Goal: Communication & Community: Answer question/provide support

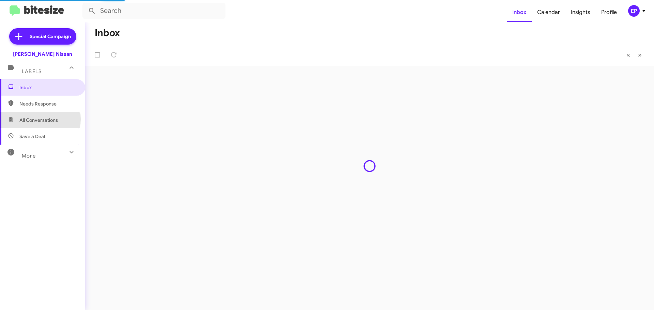
click at [30, 119] on span "All Conversations" at bounding box center [38, 120] width 38 height 7
type input "in:all-conversations"
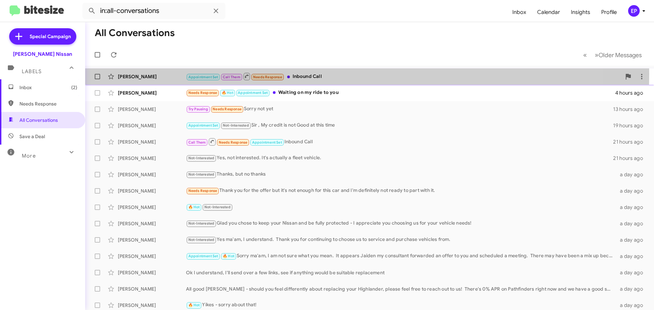
click at [323, 74] on div "Appointment Set Call Them Needs Response Inbound Call" at bounding box center [403, 76] width 435 height 9
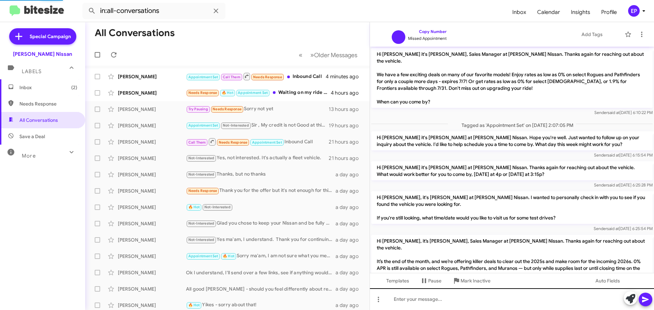
scroll to position [419, 0]
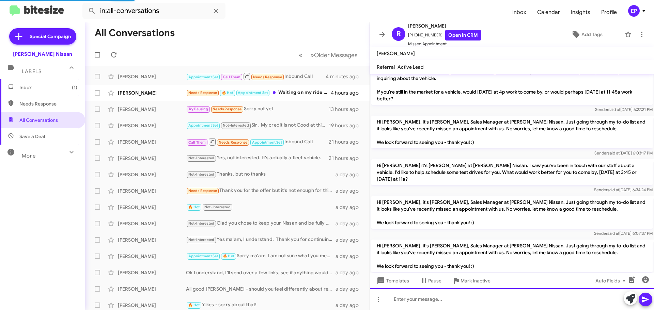
click at [408, 301] on div at bounding box center [512, 299] width 284 height 22
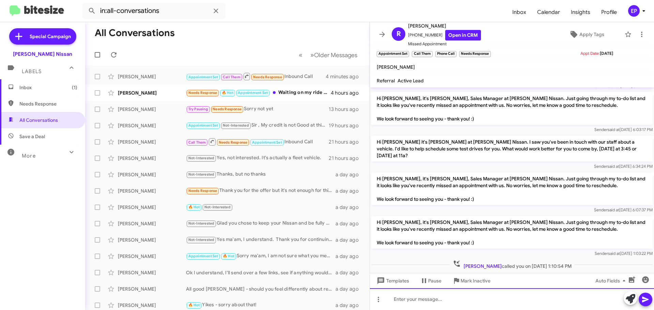
scroll to position [460, 0]
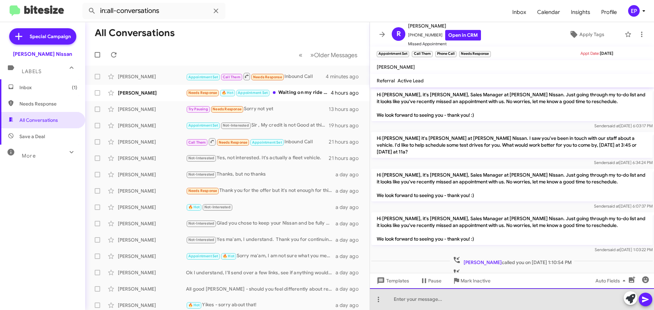
click at [426, 303] on div at bounding box center [512, 299] width 284 height 22
click at [448, 300] on div "[PERSON_NAME] -" at bounding box center [512, 299] width 284 height 22
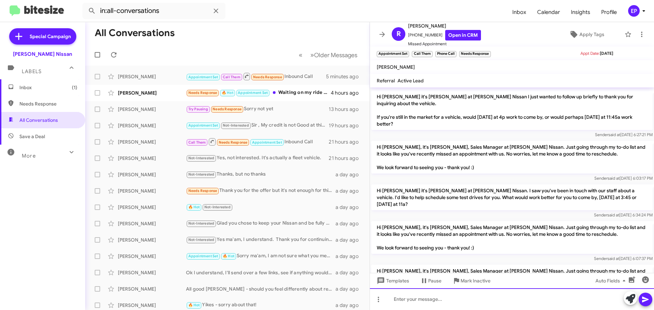
scroll to position [484, 0]
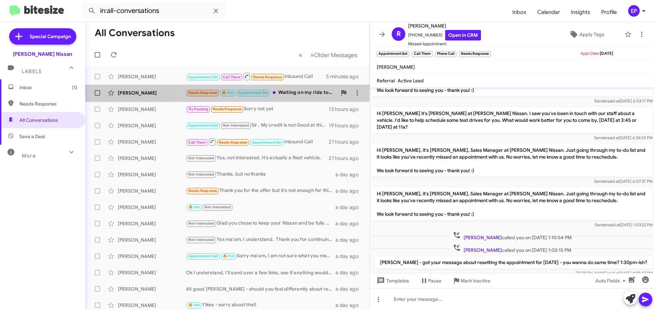
click at [304, 96] on div "Needs Response 🔥 Hot Appointment Set Waiting on my ride to you" at bounding box center [261, 93] width 151 height 8
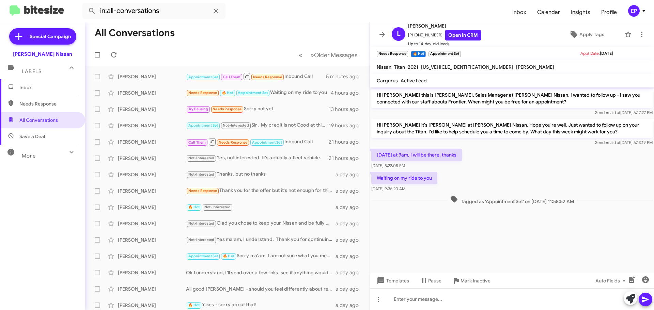
click at [443, 229] on cdk-virtual-scroll-viewport "Hi [PERSON_NAME] this is [PERSON_NAME], Sales Manager at [PERSON_NAME] Nissan. …" at bounding box center [512, 180] width 284 height 186
click at [491, 167] on div "[DATE] at 9am, I will be there, thanks [DATE] 5:22:08 PM" at bounding box center [512, 158] width 284 height 23
click at [489, 245] on cdk-virtual-scroll-viewport "Hi [PERSON_NAME] this is [PERSON_NAME], Sales Manager at [PERSON_NAME] Nissan. …" at bounding box center [512, 180] width 284 height 186
click at [243, 164] on div "[PERSON_NAME] Not-Interested Yes, not interested. It's actually a fleet vehicle…" at bounding box center [227, 158] width 273 height 14
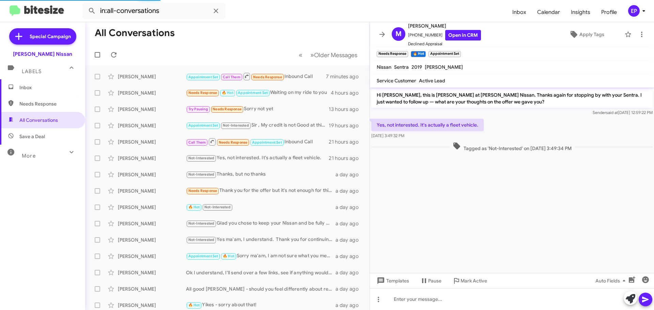
click at [450, 181] on cdk-virtual-scroll-viewport "Hi [PERSON_NAME], this is [PERSON_NAME] at [PERSON_NAME] Nissan. Thanks again f…" at bounding box center [512, 180] width 284 height 186
click at [454, 36] on link "Open in CRM" at bounding box center [463, 35] width 36 height 11
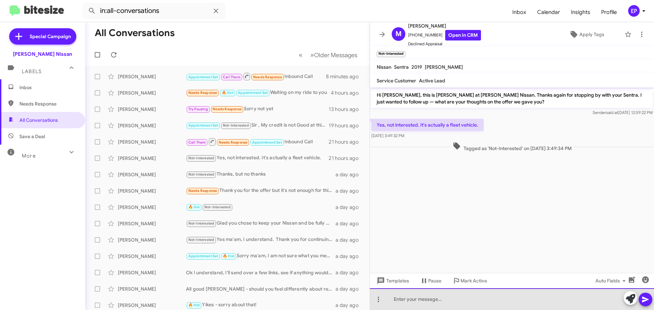
click at [438, 301] on div at bounding box center [512, 299] width 284 height 22
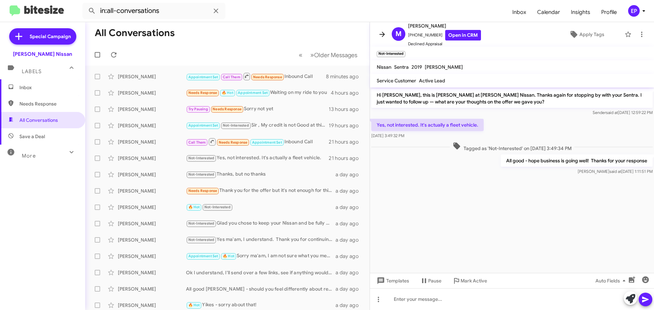
click at [382, 35] on icon at bounding box center [382, 34] width 8 height 8
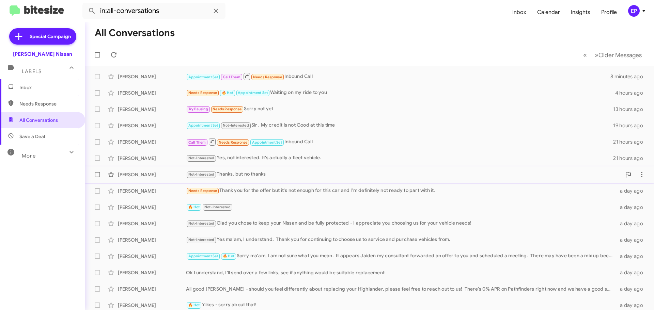
click at [298, 174] on div "Not-Interested Thanks, but no thanks" at bounding box center [403, 175] width 435 height 8
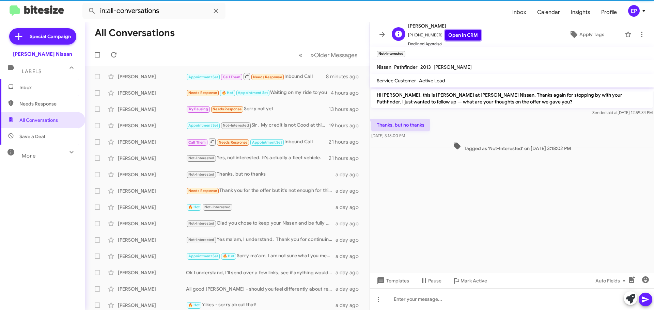
click at [462, 36] on link "Open in CRM" at bounding box center [463, 35] width 36 height 11
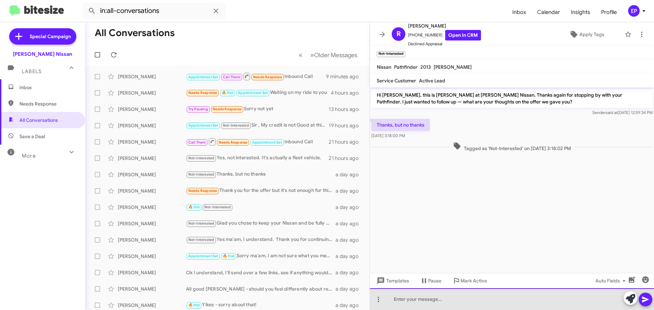
click at [437, 302] on div at bounding box center [512, 299] width 284 height 22
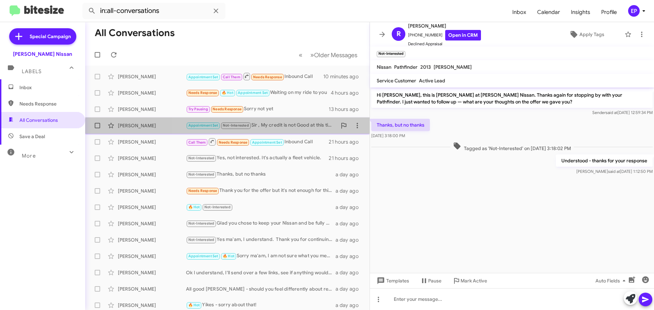
click at [296, 131] on div "[PERSON_NAME] Appointment Set Not-Interested Sir , My credit is not Good at thi…" at bounding box center [227, 126] width 273 height 14
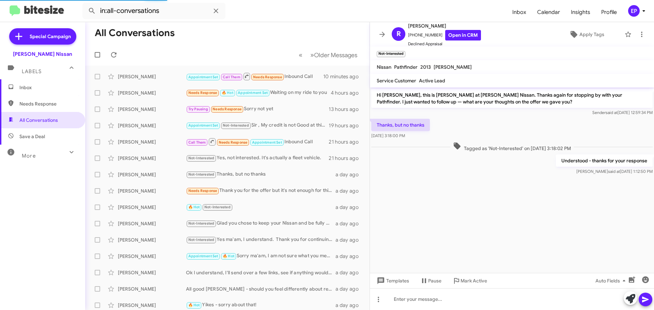
scroll to position [682, 0]
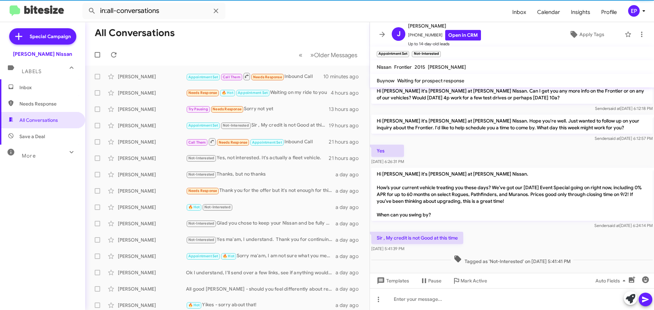
click at [479, 230] on div "Sir , My credit is not Good at this time [DATE] 5:41:39 PM" at bounding box center [512, 241] width 284 height 23
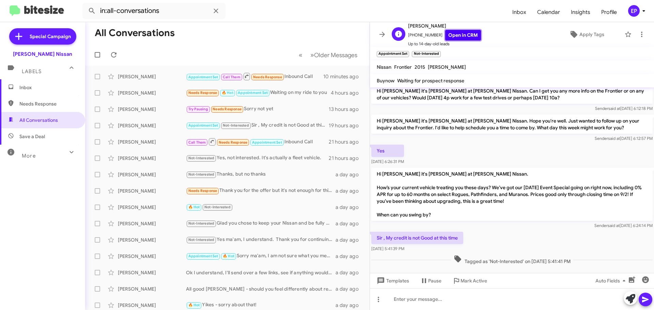
click at [459, 38] on link "Open in CRM" at bounding box center [463, 35] width 36 height 11
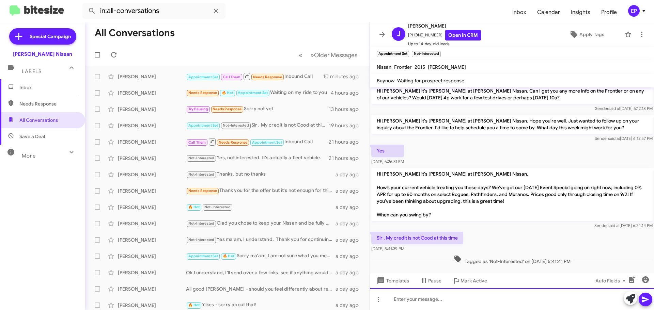
click at [410, 306] on div at bounding box center [512, 299] width 284 height 22
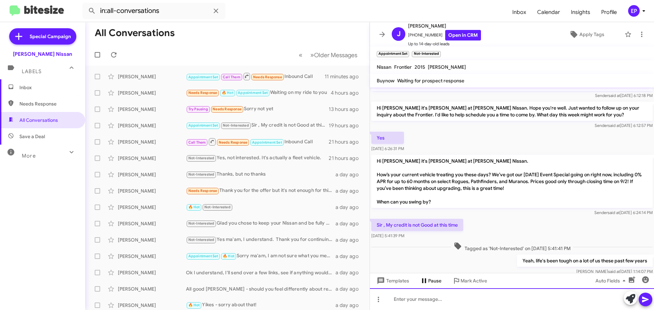
scroll to position [1013, 0]
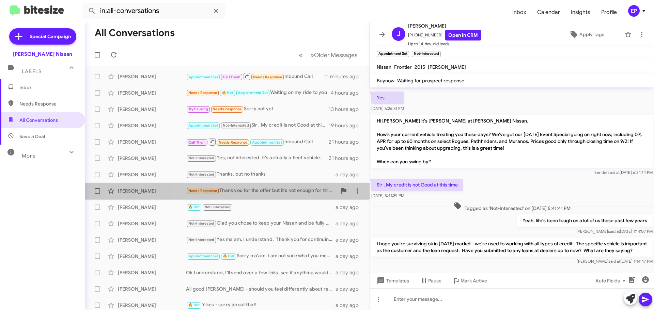
click at [268, 192] on div "Needs Response Thank you for the offer but it's not enough for this car and I'm…" at bounding box center [261, 191] width 151 height 8
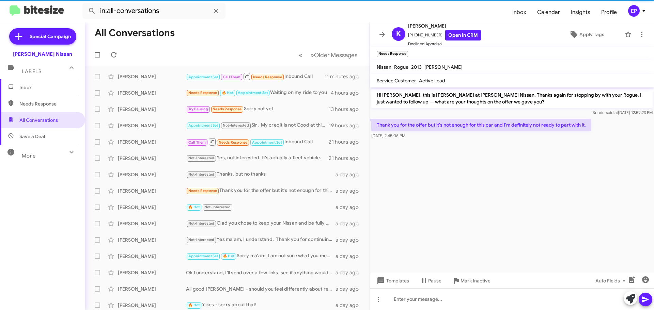
click at [442, 166] on cdk-virtual-scroll-viewport "Hi [PERSON_NAME], this is [PERSON_NAME] at [PERSON_NAME] Nissan. Thanks again f…" at bounding box center [512, 180] width 284 height 186
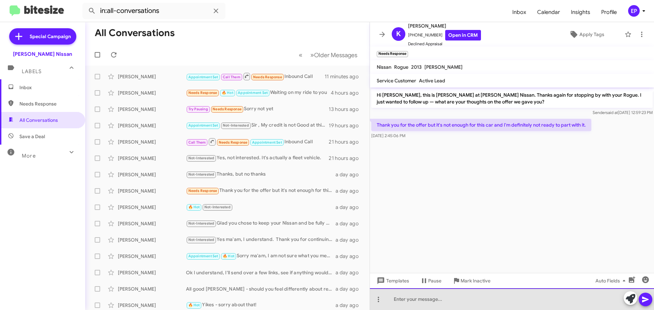
click at [415, 299] on div at bounding box center [512, 299] width 284 height 22
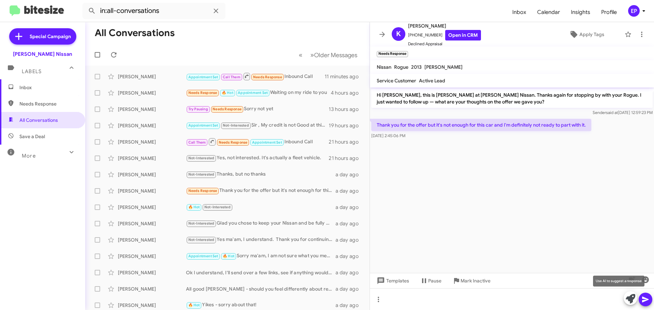
click at [634, 299] on icon at bounding box center [630, 299] width 10 height 10
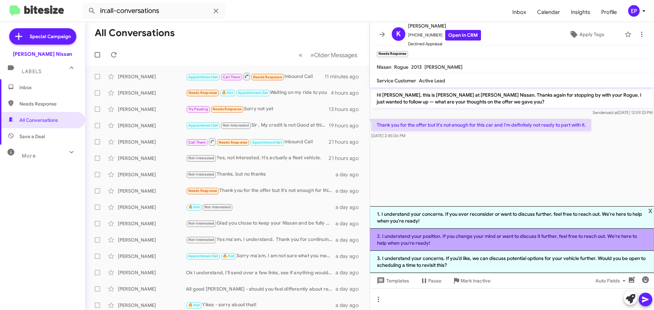
click at [467, 237] on li "2. I understand your position. If you change your mind or want to discuss it fu…" at bounding box center [512, 240] width 284 height 22
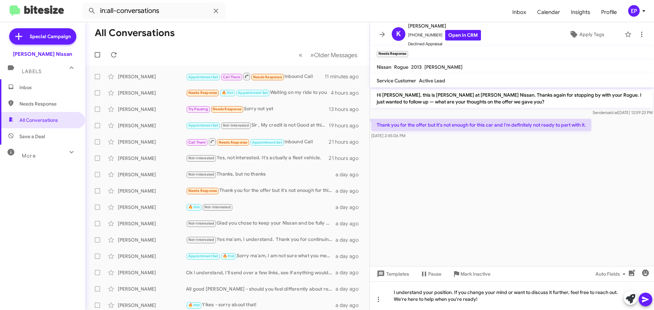
click at [646, 301] on icon at bounding box center [645, 299] width 8 height 8
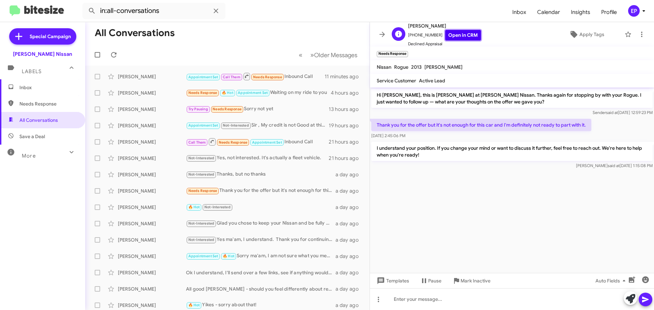
click at [458, 38] on link "Open in CRM" at bounding box center [463, 35] width 36 height 11
click at [459, 195] on cdk-virtual-scroll-viewport "Hi [PERSON_NAME], this is [PERSON_NAME] at [PERSON_NAME] Nissan. Thanks again f…" at bounding box center [512, 180] width 284 height 186
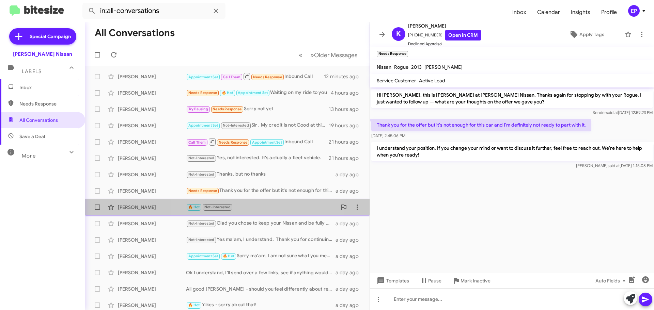
click at [258, 200] on span "[PERSON_NAME] 🔥 Hot Not-Interested a day ago" at bounding box center [227, 207] width 284 height 16
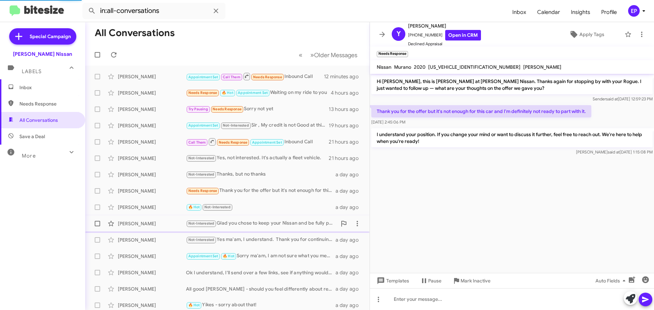
scroll to position [129, 0]
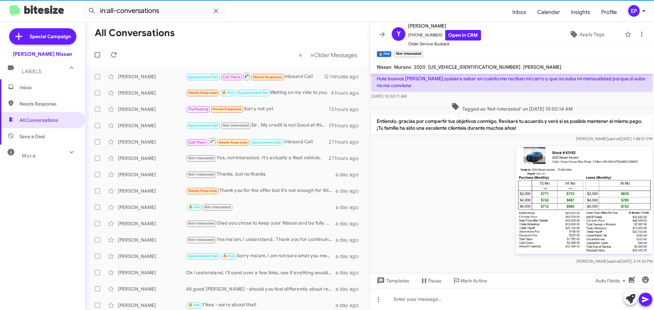
click at [454, 173] on div "[PERSON_NAME] at [DATE] 2:14:34 PM" at bounding box center [512, 205] width 284 height 123
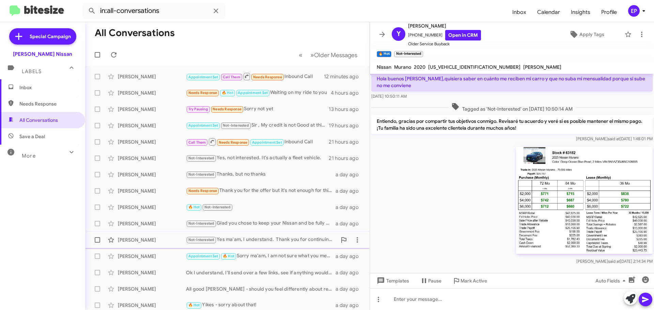
click at [257, 238] on div "Not-Interested Yes ma'am, I understand. Thank you for continuing to choose us t…" at bounding box center [261, 240] width 151 height 8
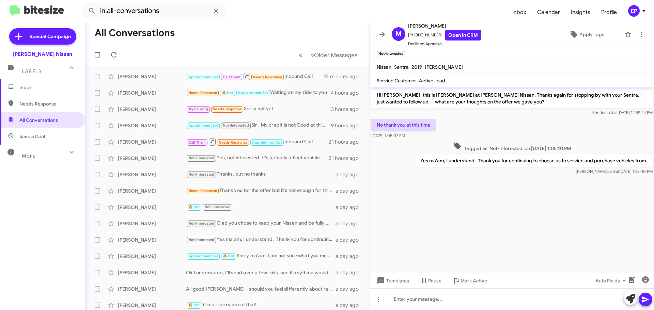
click at [494, 208] on cdk-virtual-scroll-viewport "Hi [PERSON_NAME], this is [PERSON_NAME] at [PERSON_NAME] Nissan. Thanks again f…" at bounding box center [512, 180] width 284 height 186
click at [281, 261] on div "[PERSON_NAME] Appointment Set 🔥 Hot Sorry ma'am, I am not sure what you mean. I…" at bounding box center [227, 256] width 273 height 14
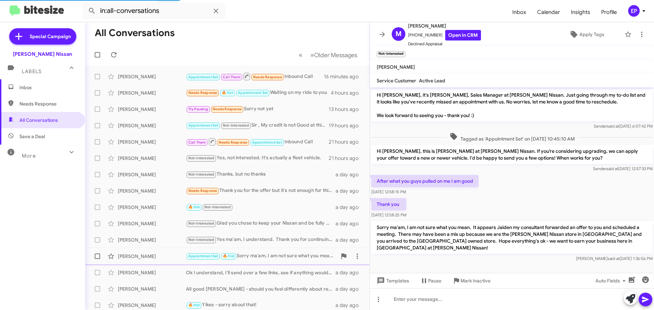
scroll to position [1, 0]
click at [244, 223] on div "Not-Interested Glad you chose to keep your Nissan and be fully protected - I ap…" at bounding box center [261, 224] width 151 height 8
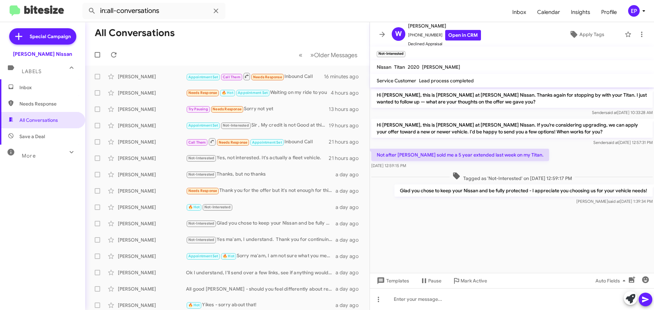
click at [412, 227] on cdk-virtual-scroll-viewport "Hi [PERSON_NAME], this is [PERSON_NAME] at [PERSON_NAME] Nissan. Thanks again f…" at bounding box center [512, 180] width 284 height 186
click at [31, 87] on span "Inbox" at bounding box center [48, 87] width 58 height 7
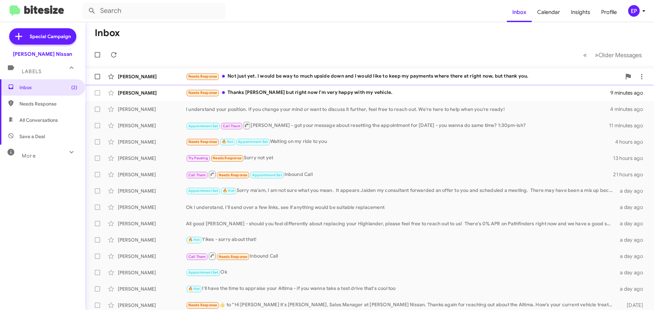
click at [285, 79] on div "Needs Response Not just yet. I would be way to much upside down and I would lik…" at bounding box center [403, 76] width 435 height 8
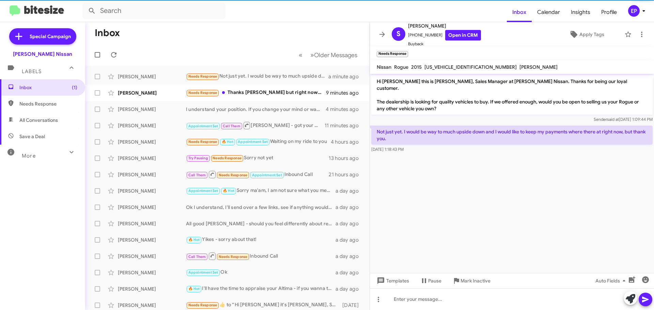
click at [453, 154] on div at bounding box center [512, 155] width 284 height 3
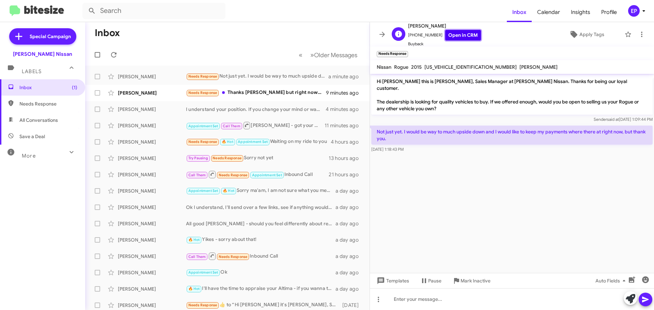
click at [455, 37] on link "Open in CRM" at bounding box center [463, 35] width 36 height 11
click at [428, 192] on cdk-virtual-scroll-viewport "Hi [PERSON_NAME] this is [PERSON_NAME], Sales Manager at [PERSON_NAME] Nissan. …" at bounding box center [512, 173] width 284 height 199
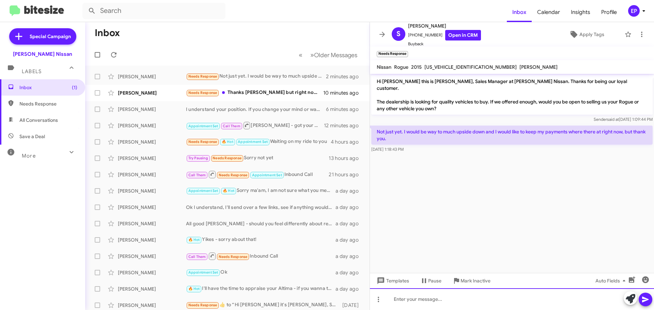
click at [473, 296] on div at bounding box center [512, 299] width 284 height 22
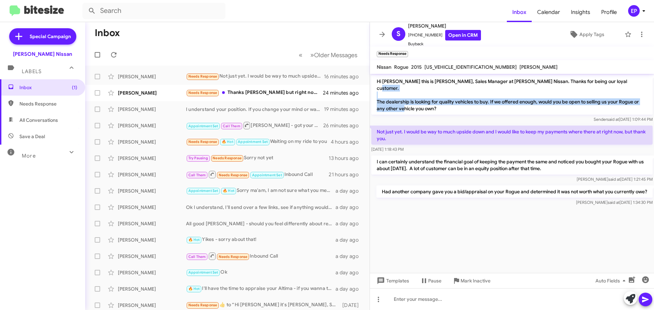
drag, startPoint x: 382, startPoint y: 96, endPoint x: 492, endPoint y: 100, distance: 110.7
click at [492, 100] on p "Hi [PERSON_NAME] this is [PERSON_NAME], Sales Manager at [PERSON_NAME] Nissan. …" at bounding box center [511, 94] width 281 height 39
drag, startPoint x: 449, startPoint y: 97, endPoint x: 606, endPoint y: 100, distance: 156.9
click at [606, 100] on p "Hi [PERSON_NAME] this is [PERSON_NAME], Sales Manager at [PERSON_NAME] Nissan. …" at bounding box center [511, 94] width 281 height 39
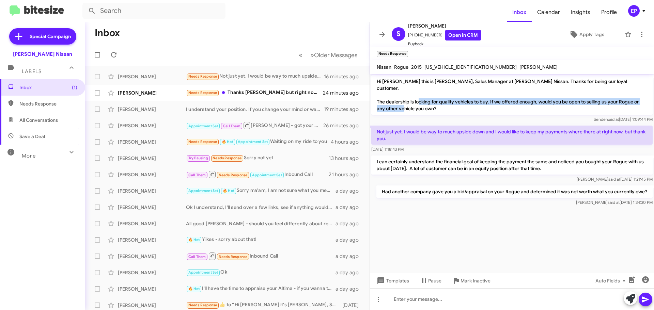
click at [606, 100] on p "Hi [PERSON_NAME] this is [PERSON_NAME], Sales Manager at [PERSON_NAME] Nissan. …" at bounding box center [511, 94] width 281 height 39
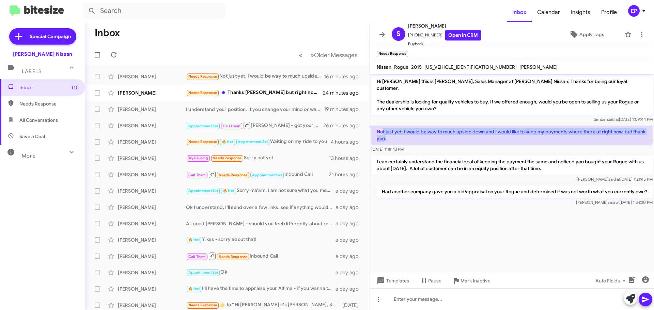
drag, startPoint x: 384, startPoint y: 124, endPoint x: 479, endPoint y: 131, distance: 95.2
click at [479, 131] on p "Not just yet. I would be way to much upside down and I would like to keep my pa…" at bounding box center [511, 135] width 281 height 19
drag, startPoint x: 489, startPoint y: 124, endPoint x: 590, endPoint y: 131, distance: 100.7
click at [590, 131] on p "Not just yet. I would be way to much upside down and I would like to keep my pa…" at bounding box center [511, 135] width 281 height 19
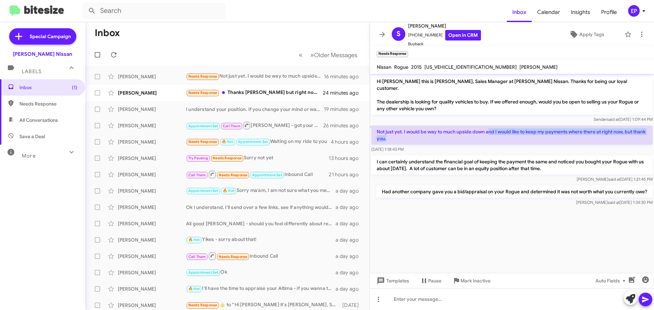
click at [590, 131] on p "Not just yet. I would be way to much upside down and I would like to keep my pa…" at bounding box center [511, 135] width 281 height 19
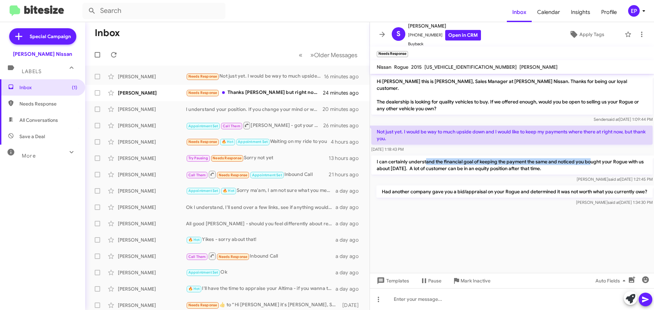
drag, startPoint x: 425, startPoint y: 154, endPoint x: 591, endPoint y: 156, distance: 165.8
click at [591, 156] on p "I can certainly understand the financial goal of keeping the payment the same a…" at bounding box center [511, 165] width 281 height 19
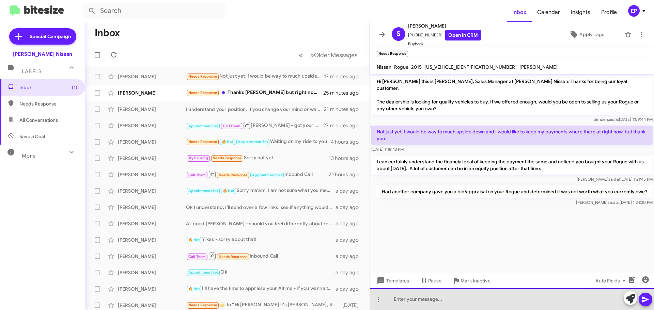
click at [446, 303] on div at bounding box center [512, 299] width 284 height 22
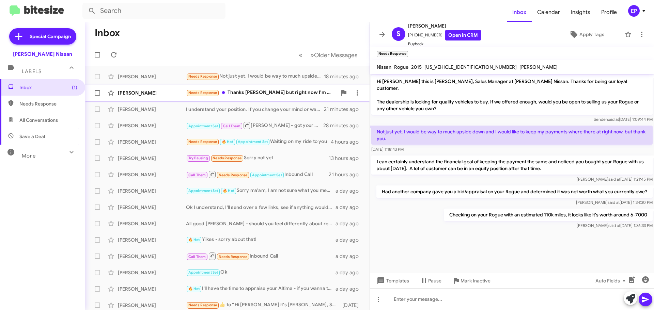
click at [265, 95] on div "Needs Response Thanks [PERSON_NAME] but right now I'm very happy with my vehicl…" at bounding box center [261, 93] width 151 height 8
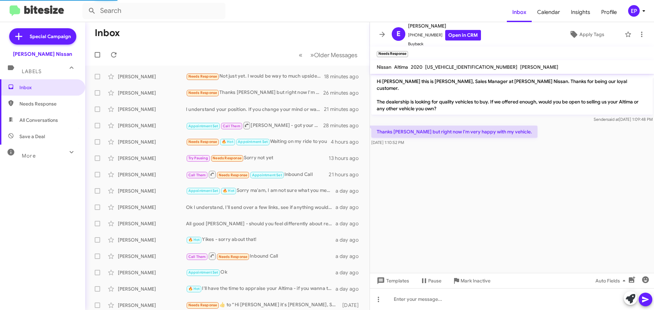
click at [472, 167] on cdk-virtual-scroll-viewport "Hi [PERSON_NAME] this is [PERSON_NAME], Sales Manager at [PERSON_NAME] Nissan. …" at bounding box center [512, 173] width 284 height 199
click at [462, 34] on link "Open in CRM" at bounding box center [463, 35] width 36 height 11
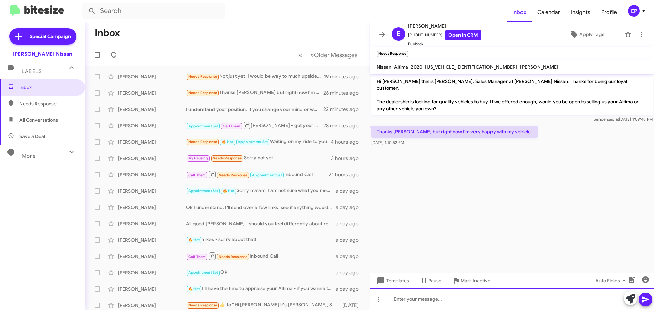
click at [445, 301] on div at bounding box center [512, 299] width 284 height 22
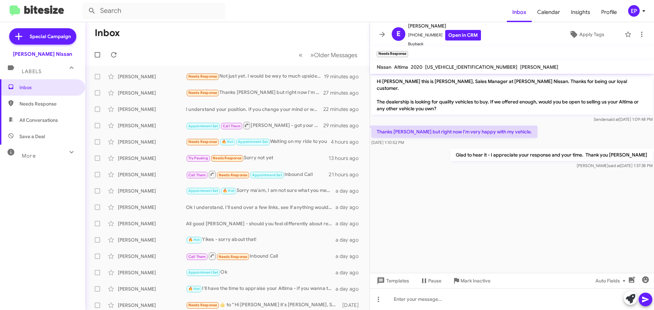
click at [459, 159] on div "Glad to hear it - I appreciate your response and your time. Thank you [PERSON_N…" at bounding box center [512, 158] width 284 height 23
click at [435, 204] on cdk-virtual-scroll-viewport "Hi [PERSON_NAME] this is [PERSON_NAME], Sales Manager at [PERSON_NAME] Nissan. …" at bounding box center [512, 173] width 284 height 199
click at [483, 205] on cdk-virtual-scroll-viewport "Hi [PERSON_NAME] this is [PERSON_NAME], Sales Manager at [PERSON_NAME] Nissan. …" at bounding box center [512, 173] width 284 height 199
click at [37, 120] on span "All Conversations" at bounding box center [38, 120] width 38 height 7
type input "in:all-conversations"
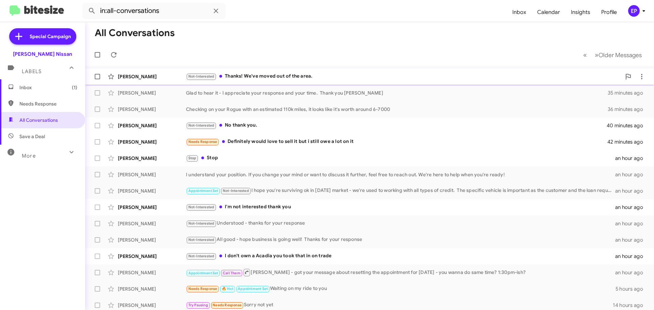
click at [258, 79] on div "Not-Interested Thanks! We've moved out of the area." at bounding box center [403, 76] width 435 height 8
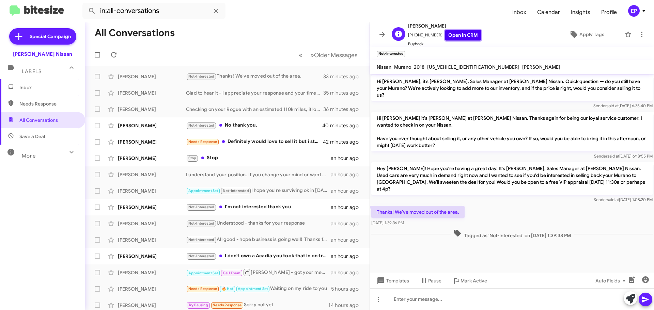
click at [445, 35] on link "Open in CRM" at bounding box center [463, 35] width 36 height 11
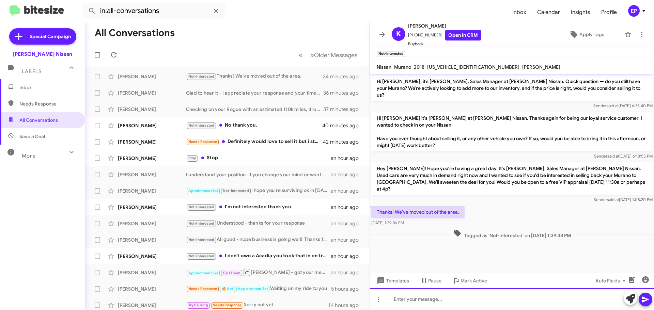
click at [433, 297] on div at bounding box center [512, 299] width 284 height 22
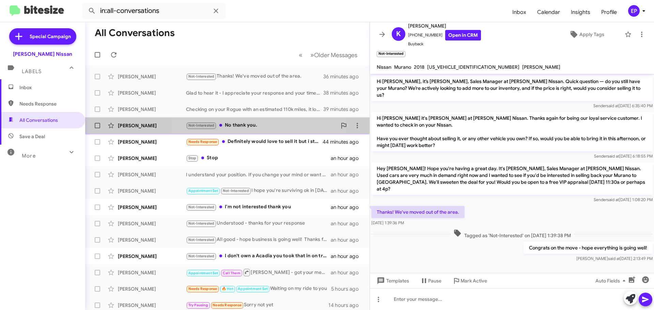
click at [240, 125] on div "Not-Interested No thank you." at bounding box center [261, 126] width 151 height 8
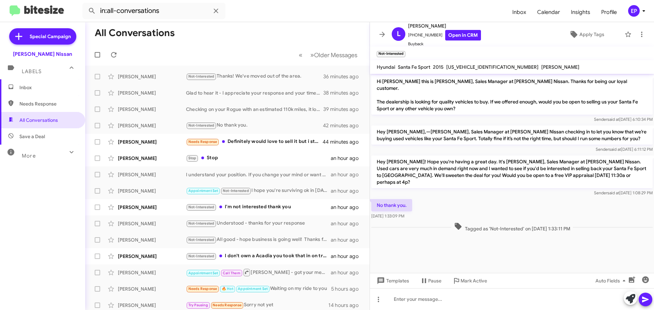
click at [478, 198] on div "No thank you. [DATE] 1:33:09 PM" at bounding box center [512, 209] width 284 height 23
click at [466, 37] on link "Open in CRM" at bounding box center [463, 35] width 36 height 11
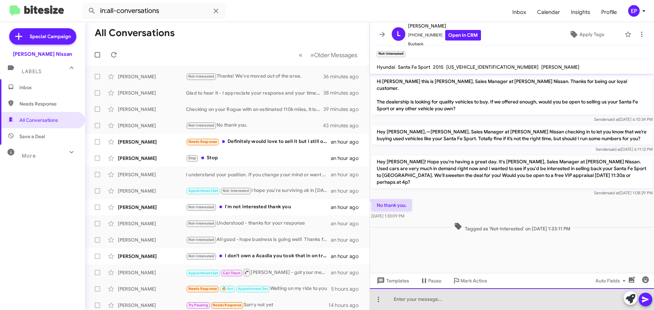
click at [433, 297] on div at bounding box center [512, 299] width 284 height 22
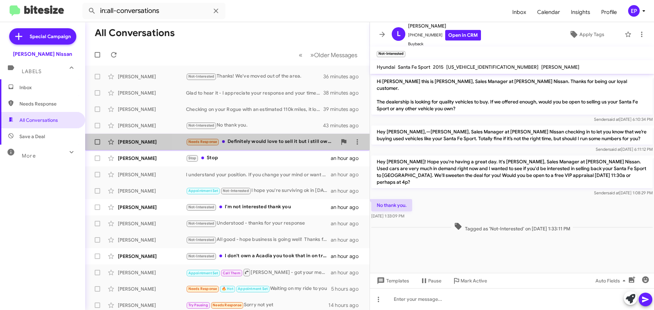
click at [248, 139] on div "Needs Response Definitely would love to sell it but i still owe a lot on it" at bounding box center [261, 142] width 151 height 8
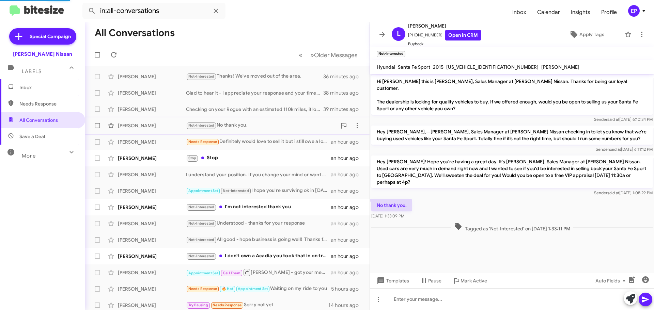
click at [248, 120] on div "[PERSON_NAME] Not-Interested No thank you. 43 minutes ago" at bounding box center [227, 126] width 273 height 14
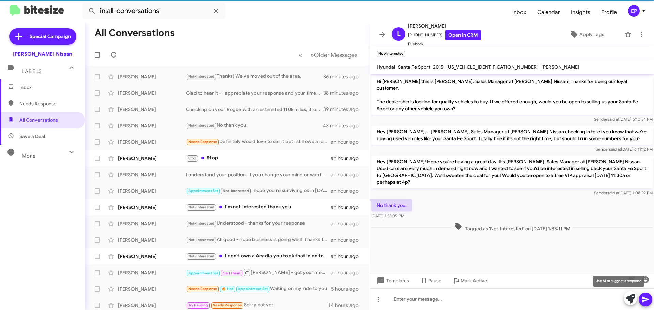
click at [634, 299] on icon at bounding box center [630, 299] width 10 height 10
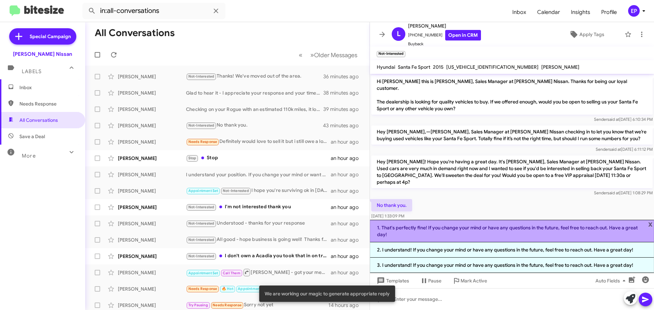
click at [454, 235] on li "1. That's perfectly fine! If you change your mind or have any questions in the …" at bounding box center [512, 231] width 284 height 22
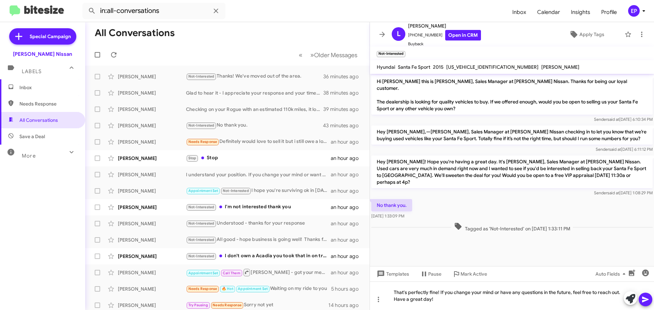
click at [641, 296] on icon at bounding box center [645, 299] width 8 height 8
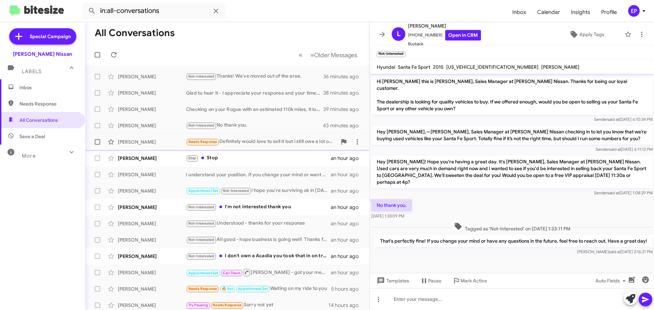
click at [254, 141] on div "Needs Response Definitely would love to sell it but i still owe a lot on it" at bounding box center [261, 142] width 151 height 8
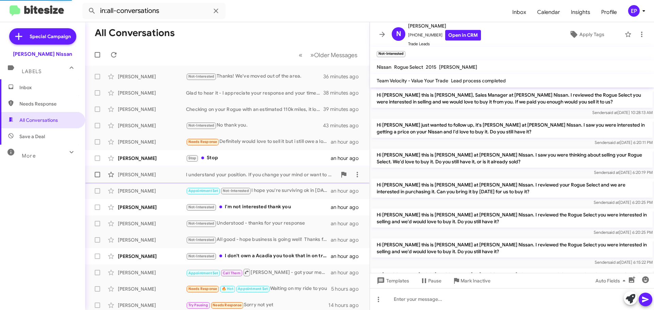
scroll to position [251, 0]
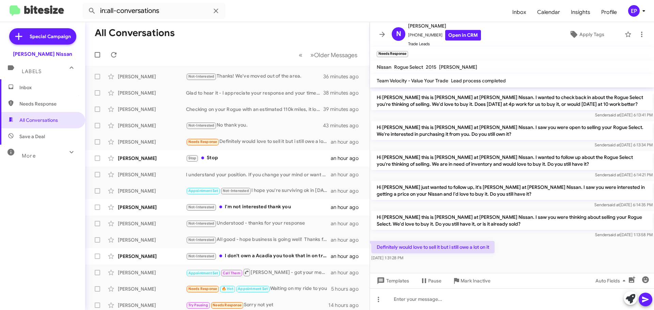
click at [514, 245] on div "Definitely would love to sell it but i still owe a lot on it [DATE] 1:31:28 PM" at bounding box center [512, 251] width 284 height 23
click at [461, 39] on link "Open in CRM" at bounding box center [463, 35] width 36 height 11
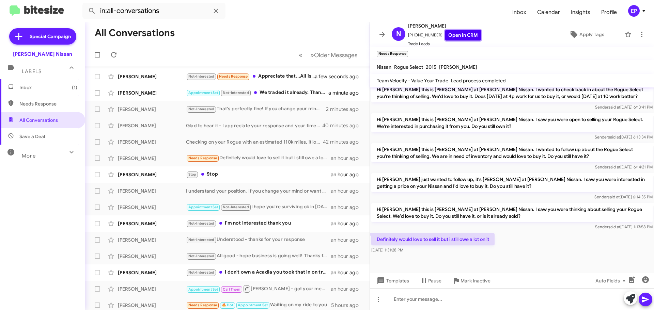
scroll to position [264, 0]
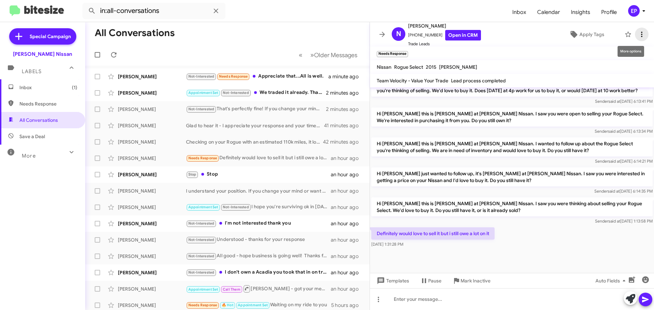
click at [637, 32] on icon at bounding box center [641, 34] width 8 height 8
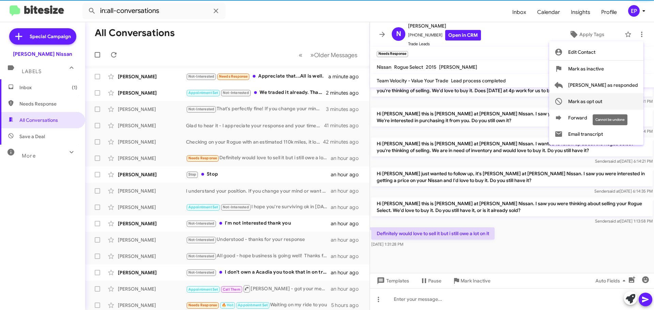
click at [602, 102] on span "Mark as opt out" at bounding box center [585, 101] width 34 height 16
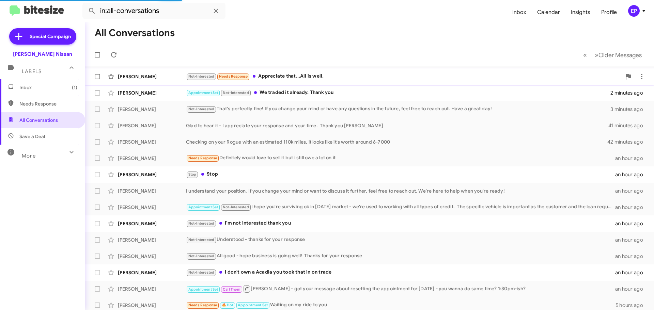
click at [292, 78] on div "Not-Interested Needs Response Appreciate that...All is well." at bounding box center [403, 76] width 435 height 8
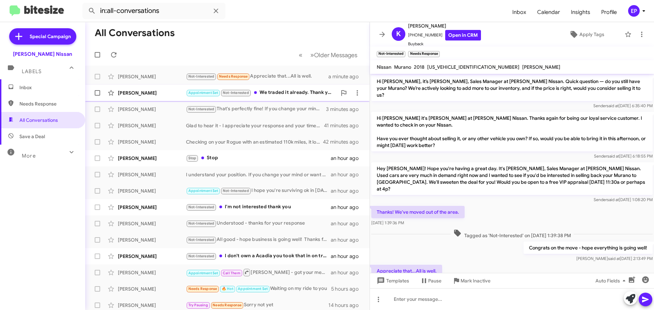
click at [273, 96] on div "Appointment Set Not-Interested We traded it already. Thank you" at bounding box center [261, 93] width 151 height 8
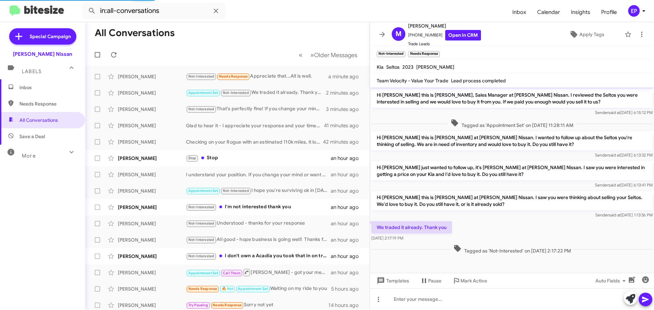
click at [486, 161] on p "Hi [PERSON_NAME] just wanted to follow up, it's [PERSON_NAME] at [PERSON_NAME] …" at bounding box center [511, 170] width 281 height 19
click at [461, 38] on link "Open in CRM" at bounding box center [463, 35] width 36 height 11
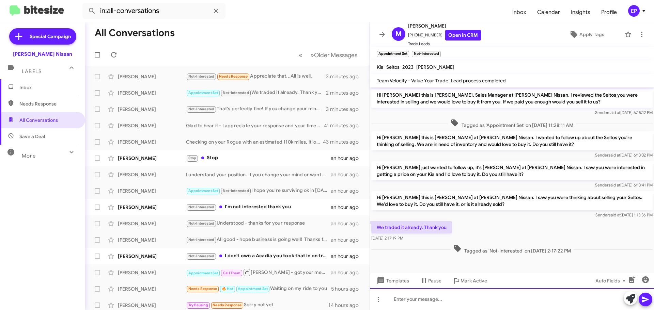
click at [426, 300] on div at bounding box center [512, 299] width 284 height 22
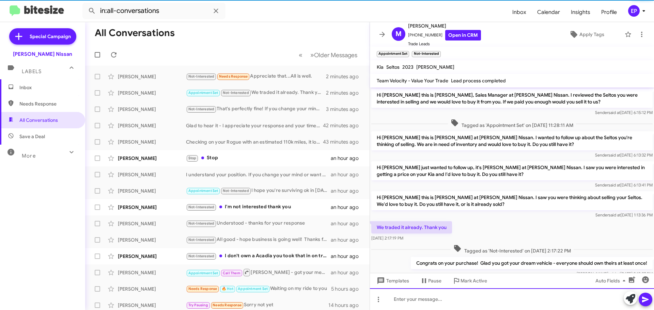
scroll to position [19, 0]
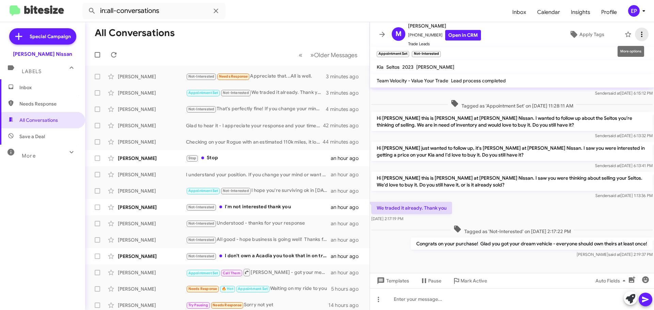
click at [641, 34] on span at bounding box center [641, 34] width 14 height 8
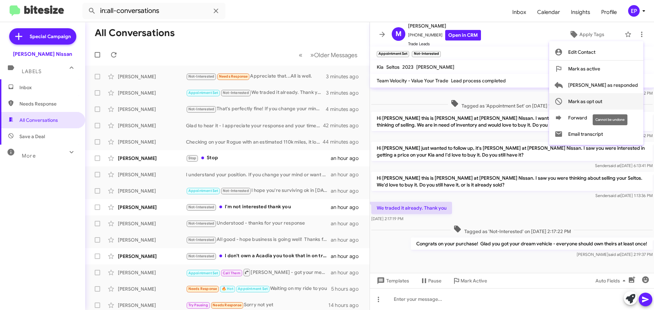
click at [602, 98] on span "Mark as opt out" at bounding box center [585, 101] width 34 height 16
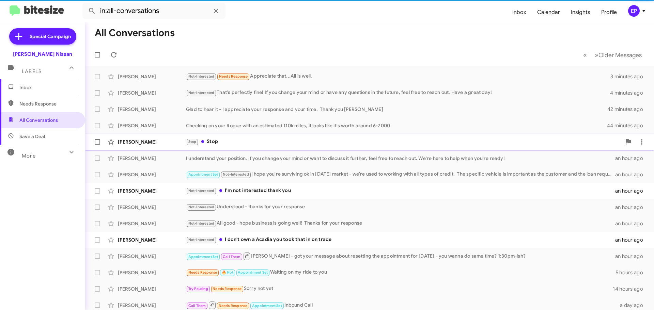
click at [251, 142] on div "Stop Stop" at bounding box center [403, 142] width 435 height 8
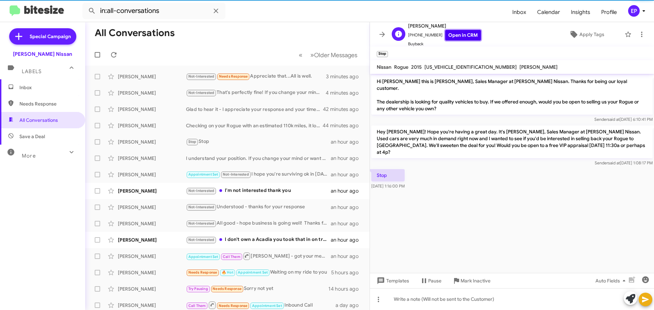
click at [456, 36] on link "Open in CRM" at bounding box center [463, 35] width 36 height 11
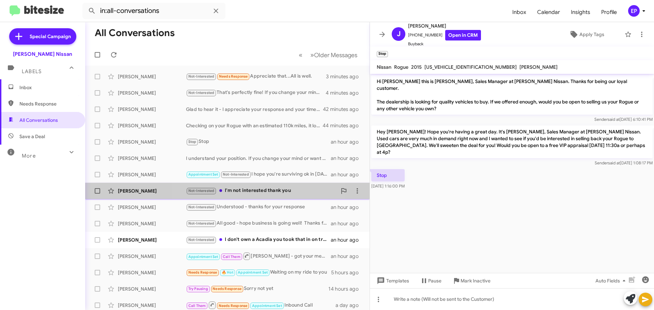
click at [259, 189] on div "Not-Interested I'm not interested thank you" at bounding box center [261, 191] width 151 height 8
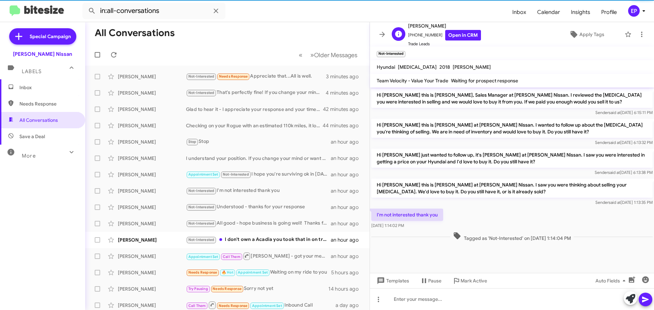
click at [463, 29] on span "[PERSON_NAME]" at bounding box center [444, 26] width 73 height 8
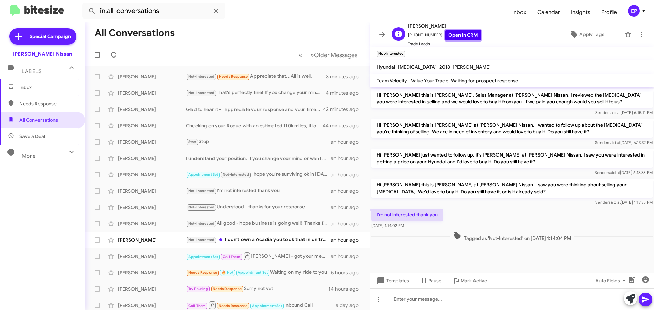
click at [455, 37] on link "Open in CRM" at bounding box center [463, 35] width 36 height 11
click at [629, 296] on icon at bounding box center [630, 299] width 10 height 10
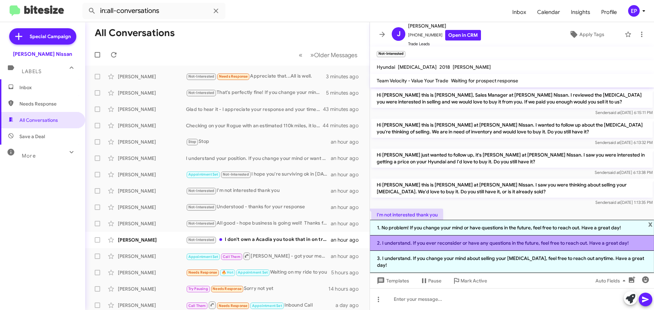
click at [487, 246] on li "2. I understand. If you ever reconsider or have any questions in the future, fe…" at bounding box center [512, 243] width 284 height 15
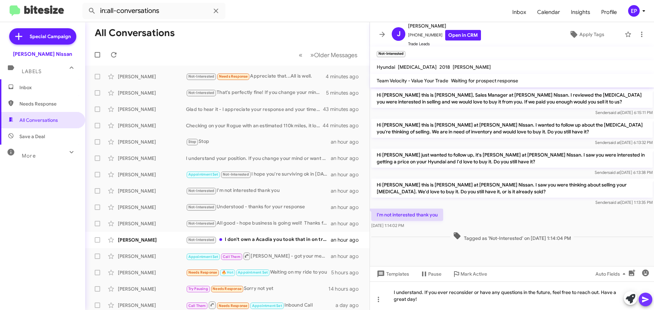
click at [644, 299] on icon at bounding box center [645, 300] width 6 height 6
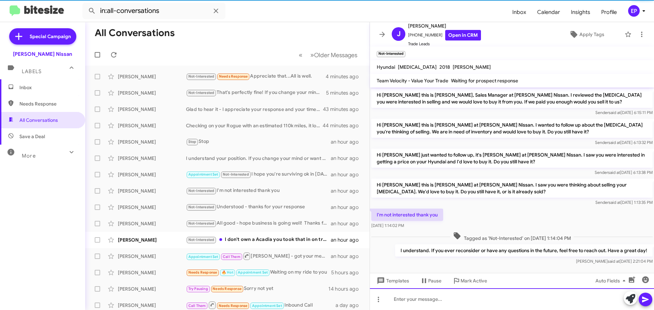
scroll to position [5, 0]
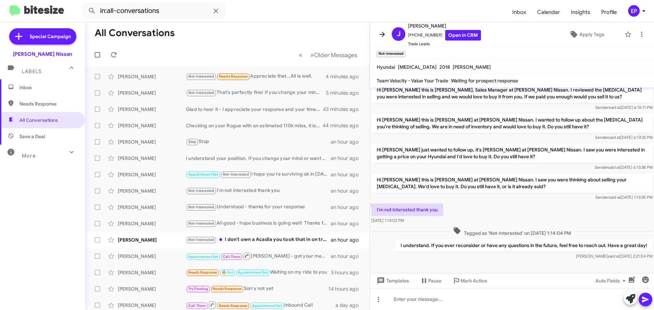
click at [382, 31] on icon at bounding box center [382, 34] width 8 height 8
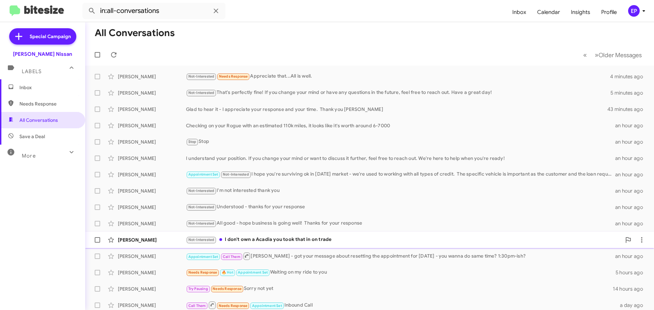
click at [271, 241] on div "Not-Interested I don't own a Acadia you took that in on trade" at bounding box center [403, 240] width 435 height 8
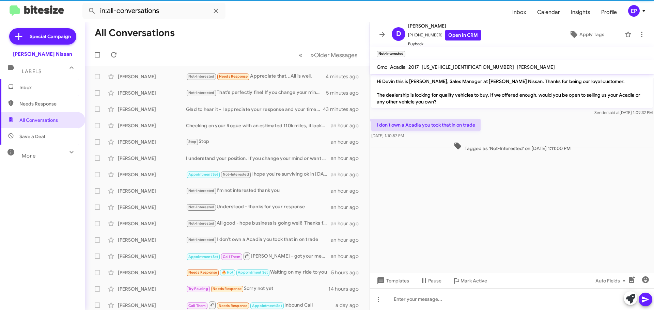
click at [478, 188] on cdk-virtual-scroll-viewport "Hi Devin this is [PERSON_NAME], Sales Manager at [PERSON_NAME] Nissan. Thanks f…" at bounding box center [512, 173] width 284 height 199
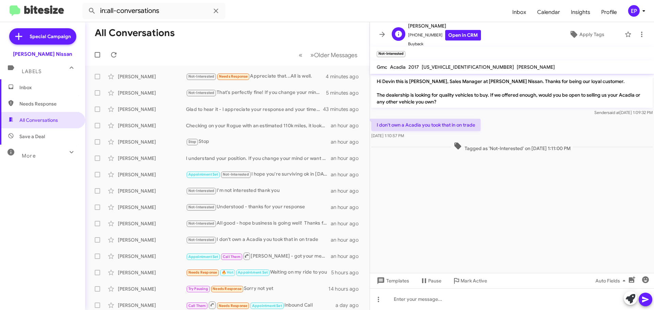
click at [456, 42] on span "Buyback" at bounding box center [444, 44] width 73 height 7
click at [456, 39] on link "Open in CRM" at bounding box center [463, 35] width 36 height 11
click at [514, 211] on cdk-virtual-scroll-viewport "Hi Devin this is [PERSON_NAME], Sales Manager at [PERSON_NAME] Nissan. Thanks f…" at bounding box center [512, 173] width 284 height 199
click at [385, 29] on button at bounding box center [382, 35] width 14 height 14
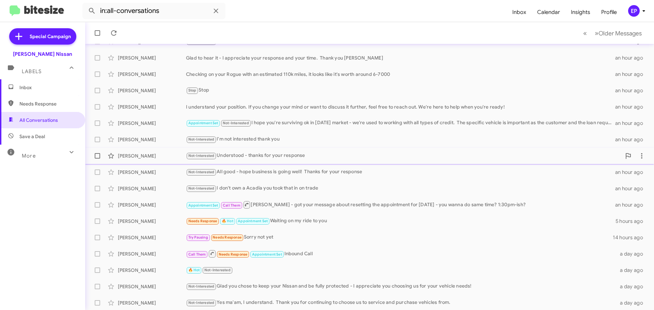
scroll to position [52, 0]
click at [38, 91] on span "Inbox" at bounding box center [42, 87] width 85 height 16
